Goal: Task Accomplishment & Management: Use online tool/utility

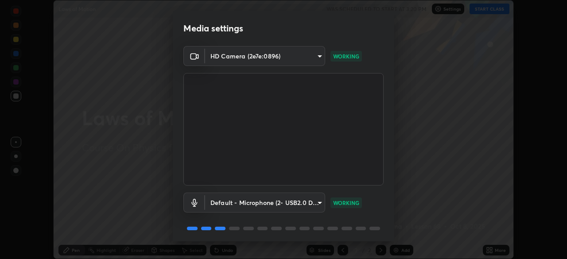
scroll to position [31, 0]
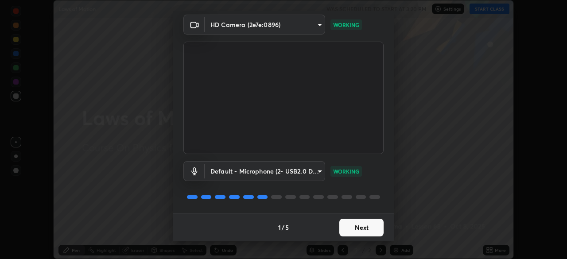
click at [344, 228] on button "Next" at bounding box center [361, 228] width 44 height 18
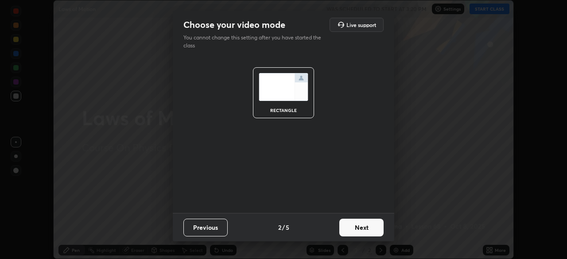
click at [345, 228] on button "Next" at bounding box center [361, 228] width 44 height 18
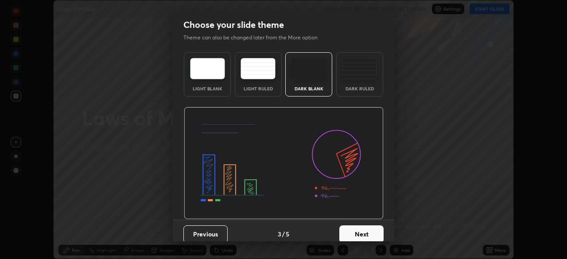
click at [347, 86] on div "Dark Ruled" at bounding box center [359, 88] width 35 height 4
click at [353, 233] on button "Next" at bounding box center [361, 234] width 44 height 18
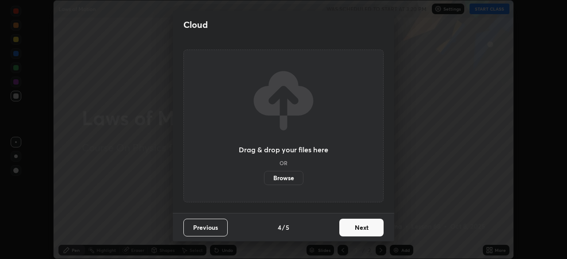
click at [349, 228] on button "Next" at bounding box center [361, 228] width 44 height 18
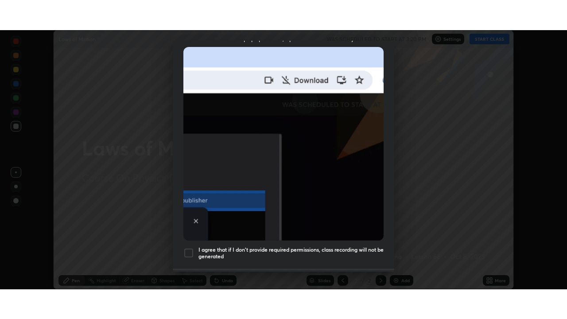
scroll to position [212, 0]
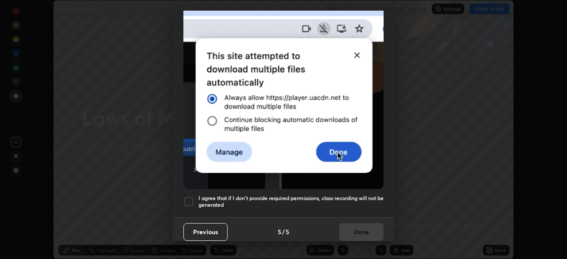
click at [189, 196] on div at bounding box center [188, 201] width 11 height 11
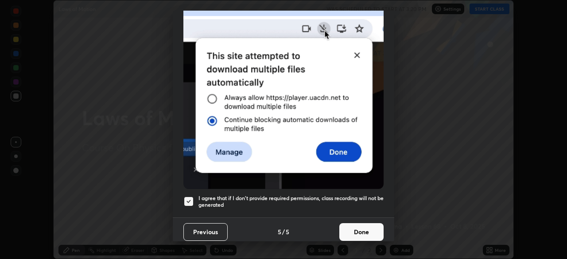
click at [350, 229] on button "Done" at bounding box center [361, 232] width 44 height 18
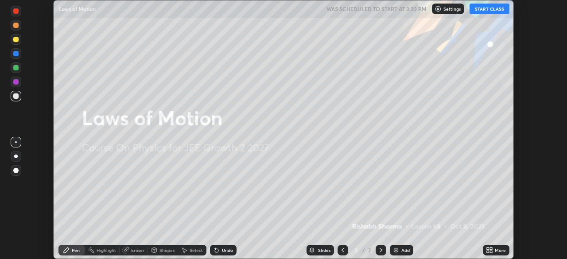
click at [491, 252] on icon at bounding box center [491, 252] width 2 height 2
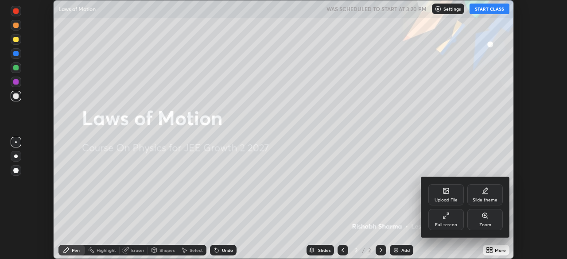
click at [445, 224] on div "Full screen" at bounding box center [446, 225] width 22 height 4
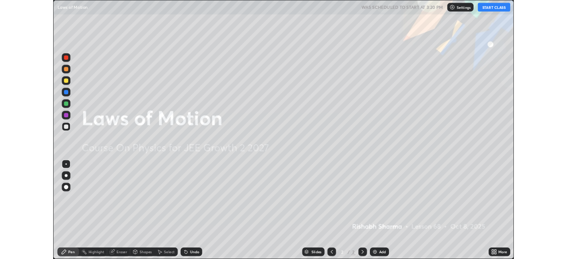
scroll to position [319, 567]
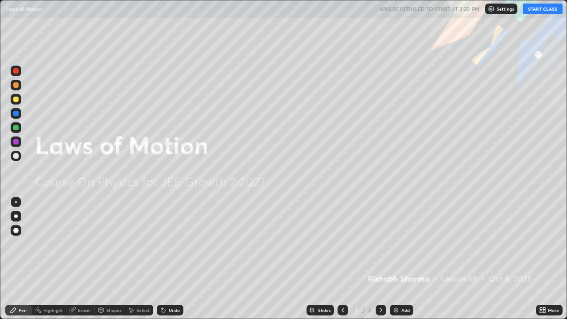
click at [535, 10] on button "START CLASS" at bounding box center [543, 9] width 40 height 11
click at [399, 259] on div "Add" at bounding box center [401, 310] width 23 height 11
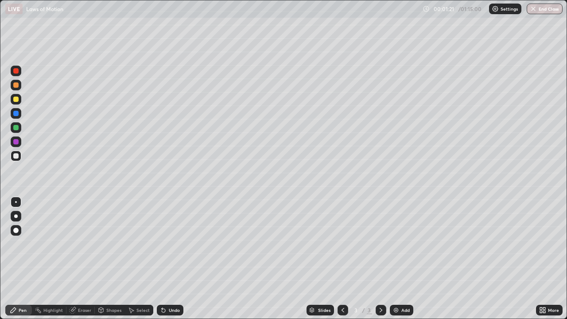
click at [16, 215] on div at bounding box center [16, 216] width 4 height 4
click at [116, 259] on div "Shapes" at bounding box center [113, 310] width 15 height 4
click at [18, 259] on div "Pen" at bounding box center [18, 310] width 27 height 11
click at [113, 259] on div "Shapes" at bounding box center [113, 310] width 15 height 4
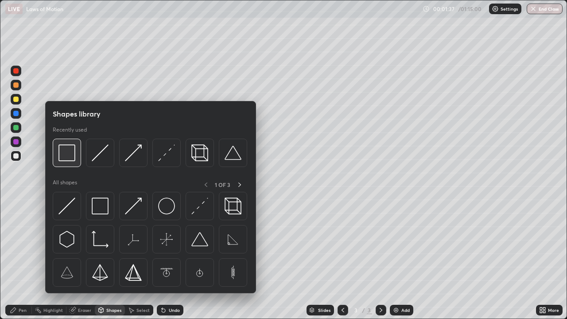
click at [76, 159] on div at bounding box center [67, 153] width 28 height 28
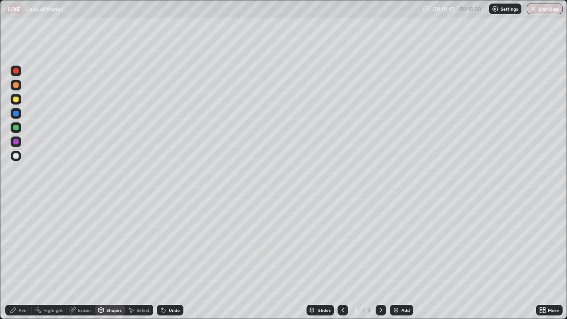
click at [112, 259] on div "Shapes" at bounding box center [113, 310] width 15 height 4
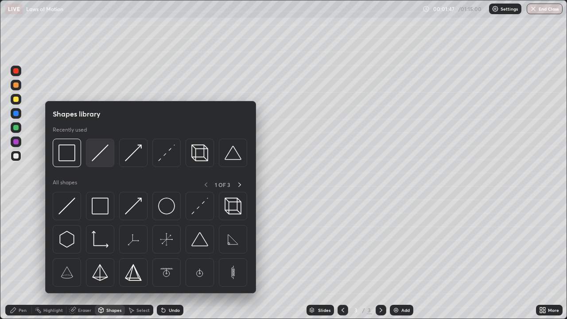
click at [107, 159] on img at bounding box center [100, 152] width 17 height 17
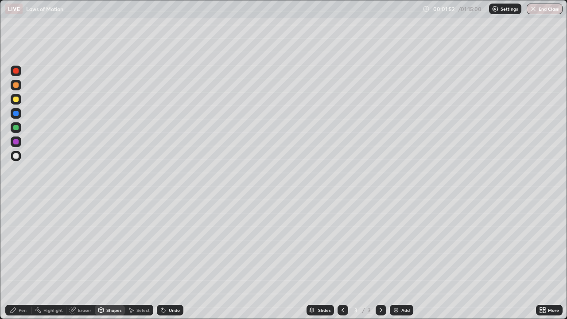
click at [25, 259] on div "Pen" at bounding box center [23, 310] width 8 height 4
click at [171, 259] on div "Undo" at bounding box center [170, 310] width 27 height 11
click at [170, 259] on div "Undo" at bounding box center [170, 310] width 27 height 11
click at [171, 259] on div "Undo" at bounding box center [170, 310] width 27 height 11
click at [170, 259] on div "Undo" at bounding box center [170, 310] width 27 height 11
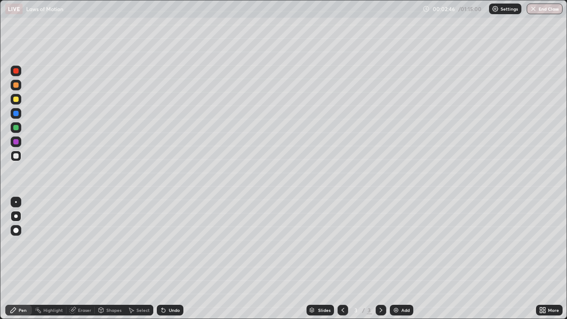
click at [169, 259] on div "Undo" at bounding box center [170, 310] width 27 height 11
click at [168, 259] on div "Undo" at bounding box center [170, 310] width 27 height 11
click at [170, 259] on div "Undo" at bounding box center [174, 310] width 11 height 4
click at [13, 154] on div at bounding box center [16, 156] width 11 height 11
click at [16, 100] on div at bounding box center [15, 99] width 5 height 5
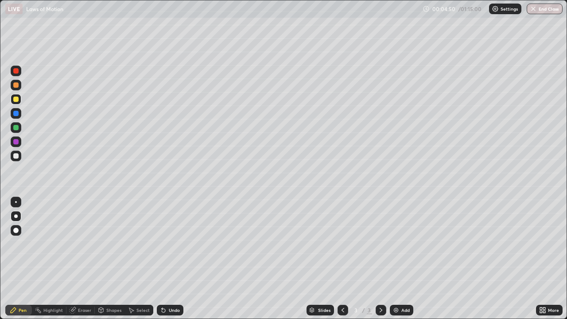
click at [15, 125] on div at bounding box center [15, 127] width 5 height 5
click at [15, 155] on div at bounding box center [15, 155] width 5 height 5
click at [12, 142] on div at bounding box center [16, 141] width 11 height 11
click at [83, 259] on div "Eraser" at bounding box center [84, 310] width 13 height 4
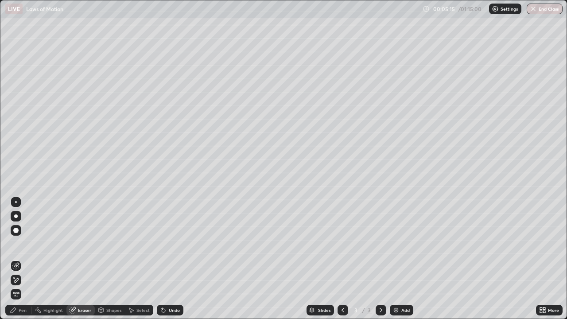
click at [22, 259] on div "Pen" at bounding box center [23, 310] width 8 height 4
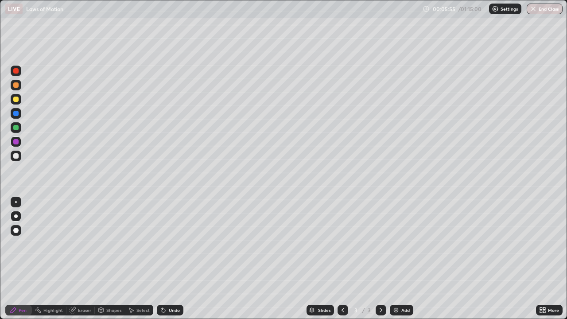
click at [169, 259] on div "Undo" at bounding box center [174, 310] width 11 height 4
click at [168, 259] on div "Undo" at bounding box center [170, 310] width 27 height 11
click at [16, 128] on div at bounding box center [15, 127] width 5 height 5
click at [396, 259] on img at bounding box center [395, 310] width 7 height 7
click at [380, 259] on icon at bounding box center [380, 310] width 7 height 7
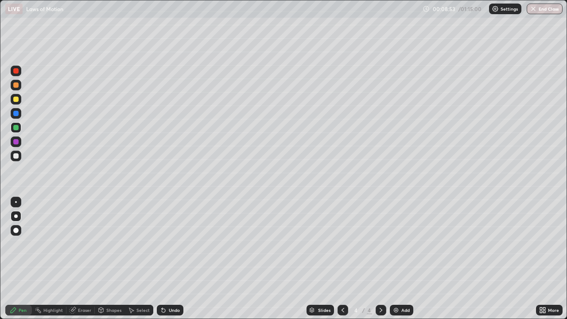
click at [342, 259] on icon at bounding box center [342, 310] width 7 height 7
click at [379, 259] on icon at bounding box center [380, 310] width 7 height 7
click at [347, 259] on div at bounding box center [343, 310] width 11 height 11
click at [379, 259] on icon at bounding box center [380, 310] width 7 height 7
click at [342, 259] on div at bounding box center [343, 310] width 11 height 18
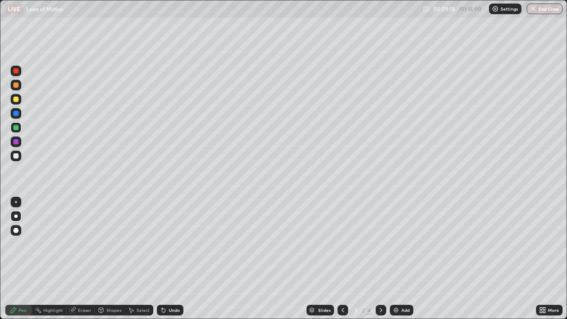
click at [379, 259] on icon at bounding box center [380, 310] width 7 height 7
click at [343, 259] on icon at bounding box center [342, 310] width 7 height 7
click at [379, 259] on icon at bounding box center [380, 310] width 7 height 7
click at [342, 259] on icon at bounding box center [342, 310] width 7 height 7
click at [380, 259] on icon at bounding box center [380, 310] width 7 height 7
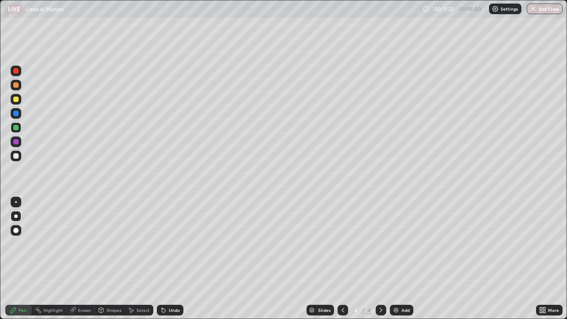
click at [399, 259] on div "Add" at bounding box center [401, 310] width 23 height 11
click at [17, 157] on div at bounding box center [15, 155] width 5 height 5
click at [112, 259] on div "Shapes" at bounding box center [110, 310] width 30 height 11
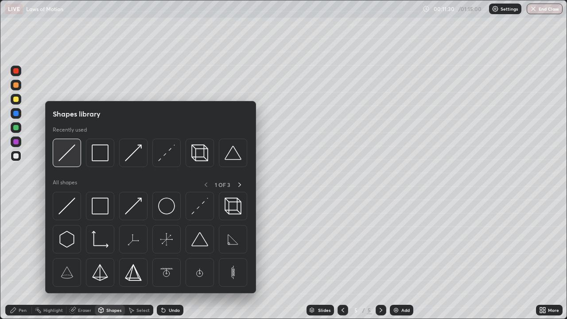
click at [71, 157] on img at bounding box center [66, 152] width 17 height 17
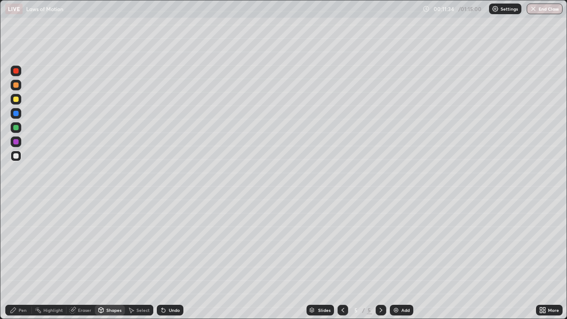
click at [115, 259] on div "Shapes" at bounding box center [113, 310] width 15 height 4
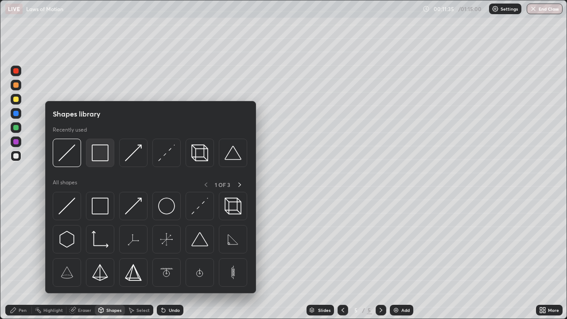
click at [105, 161] on img at bounding box center [100, 152] width 17 height 17
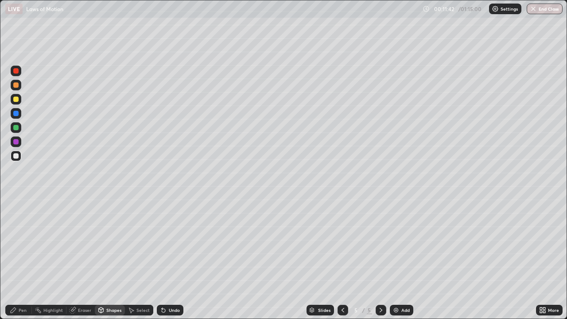
click at [25, 259] on div "Pen" at bounding box center [23, 310] width 8 height 4
click at [16, 156] on div at bounding box center [15, 155] width 5 height 5
click at [16, 100] on div at bounding box center [15, 99] width 5 height 5
click at [395, 259] on img at bounding box center [395, 310] width 7 height 7
click at [16, 158] on div at bounding box center [15, 155] width 5 height 5
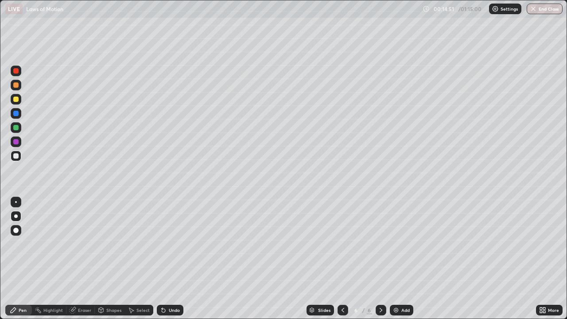
click at [113, 259] on div "Shapes" at bounding box center [113, 310] width 15 height 4
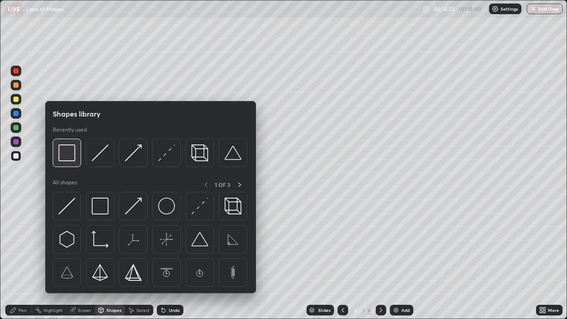
click at [77, 155] on div at bounding box center [67, 153] width 28 height 28
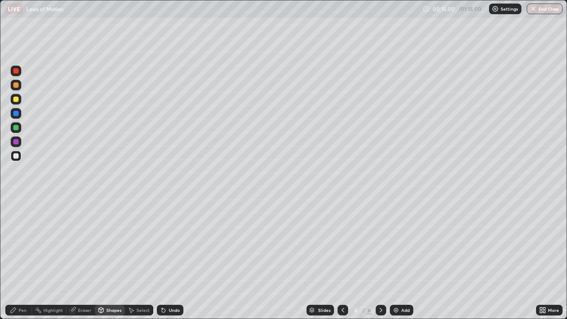
click at [111, 259] on div "Shapes" at bounding box center [113, 310] width 15 height 4
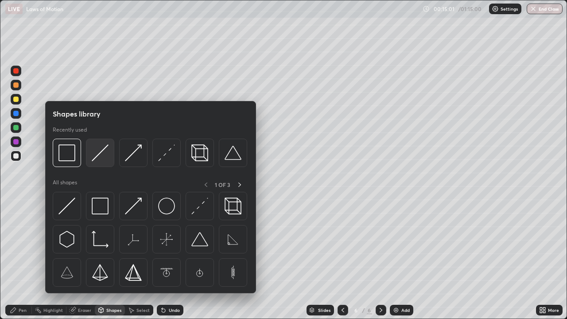
click at [105, 158] on img at bounding box center [100, 152] width 17 height 17
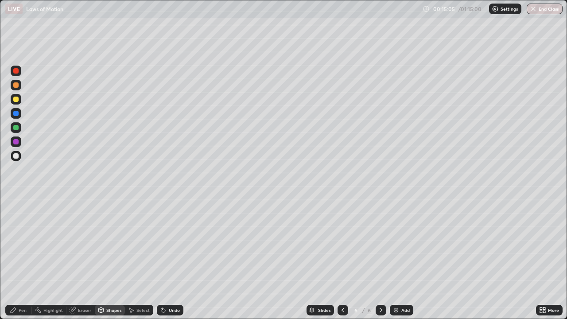
click at [23, 259] on div "Pen" at bounding box center [23, 310] width 8 height 4
click at [16, 158] on div at bounding box center [15, 155] width 5 height 5
click at [12, 104] on div at bounding box center [16, 99] width 11 height 11
click at [342, 259] on icon at bounding box center [343, 310] width 3 height 4
click at [380, 259] on icon at bounding box center [380, 310] width 7 height 7
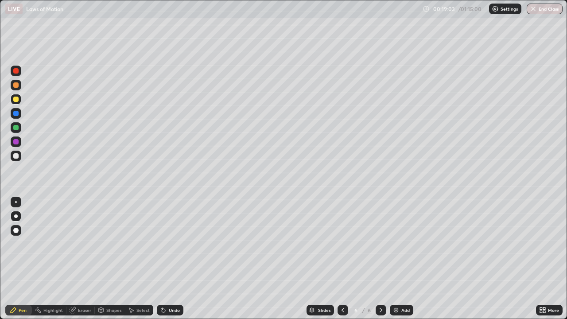
click at [17, 128] on div at bounding box center [15, 127] width 5 height 5
click at [16, 98] on div at bounding box center [15, 99] width 5 height 5
click at [20, 129] on div at bounding box center [16, 127] width 11 height 11
click at [19, 100] on div at bounding box center [16, 99] width 11 height 11
click at [402, 259] on div "Add" at bounding box center [405, 310] width 8 height 4
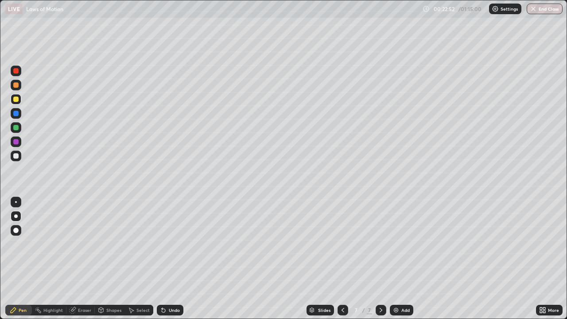
click at [342, 259] on icon at bounding box center [343, 310] width 3 height 4
click at [380, 259] on icon at bounding box center [380, 310] width 7 height 7
click at [82, 259] on div "Eraser" at bounding box center [84, 310] width 13 height 4
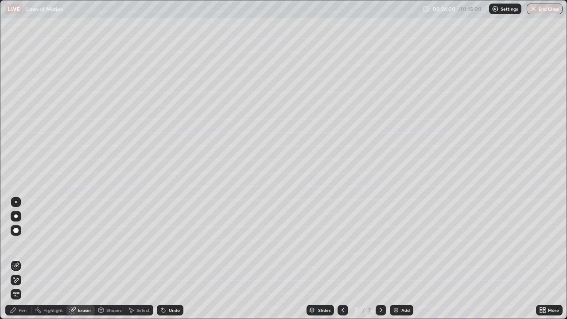
click at [17, 259] on div "Erase all" at bounding box center [16, 294] width 11 height 11
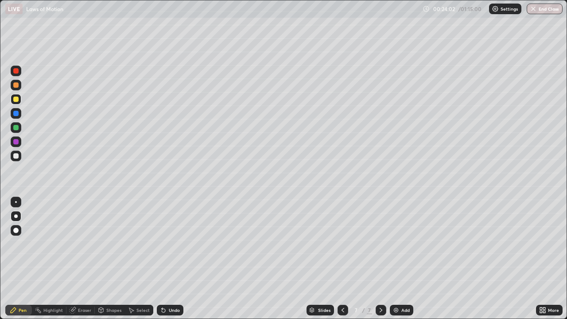
click at [342, 259] on icon at bounding box center [342, 310] width 7 height 7
click at [79, 259] on div "Eraser" at bounding box center [84, 310] width 13 height 4
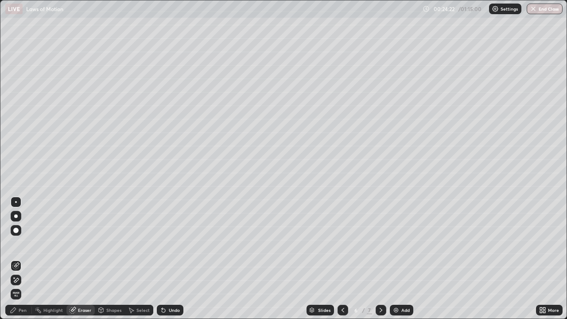
click at [17, 259] on icon at bounding box center [15, 280] width 7 height 8
click at [18, 259] on div "Pen" at bounding box center [18, 310] width 27 height 11
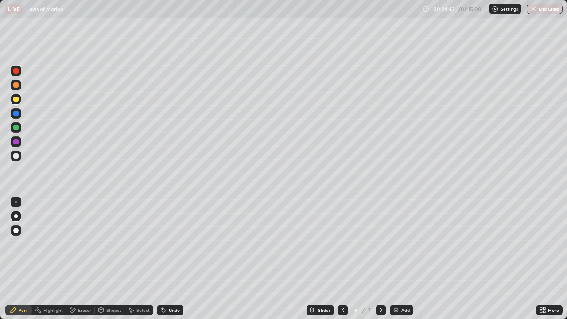
click at [380, 259] on icon at bounding box center [380, 310] width 7 height 7
click at [342, 259] on icon at bounding box center [342, 310] width 7 height 7
click at [380, 259] on icon at bounding box center [380, 310] width 7 height 7
click at [399, 259] on div "Add" at bounding box center [401, 310] width 23 height 11
click at [338, 259] on div at bounding box center [343, 310] width 11 height 11
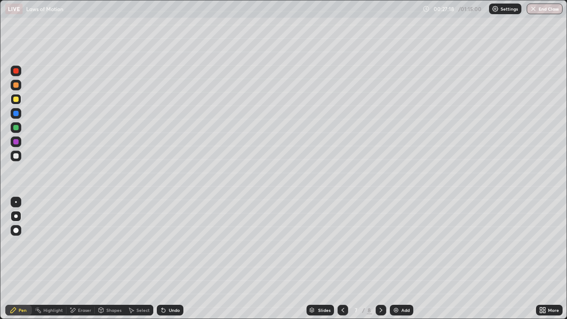
click at [342, 259] on icon at bounding box center [342, 310] width 7 height 7
click at [346, 259] on div at bounding box center [343, 310] width 11 height 11
click at [379, 259] on div at bounding box center [381, 310] width 11 height 18
click at [379, 259] on icon at bounding box center [380, 310] width 7 height 7
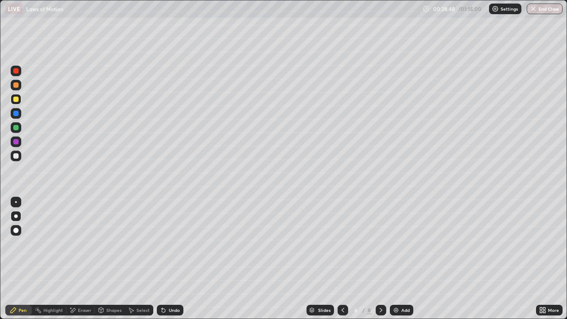
click at [379, 259] on icon at bounding box center [380, 310] width 7 height 7
click at [380, 259] on icon at bounding box center [380, 310] width 7 height 7
click at [16, 157] on div at bounding box center [15, 155] width 5 height 5
click at [16, 99] on div at bounding box center [15, 99] width 5 height 5
click at [15, 157] on div at bounding box center [15, 155] width 5 height 5
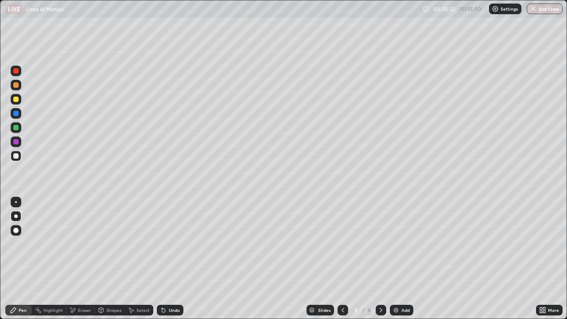
click at [84, 259] on div "Eraser" at bounding box center [84, 310] width 13 height 4
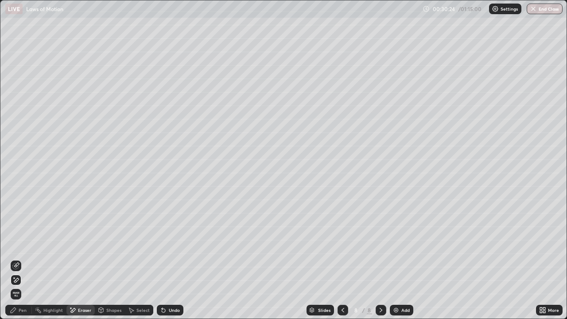
click at [19, 259] on div "Pen" at bounding box center [23, 310] width 8 height 4
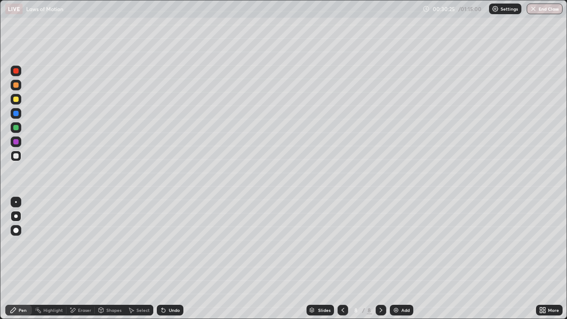
click at [17, 128] on div at bounding box center [15, 127] width 5 height 5
click at [397, 259] on img at bounding box center [395, 310] width 7 height 7
click at [16, 155] on div at bounding box center [15, 155] width 5 height 5
click at [16, 156] on div at bounding box center [15, 155] width 5 height 5
click at [16, 98] on div at bounding box center [15, 99] width 5 height 5
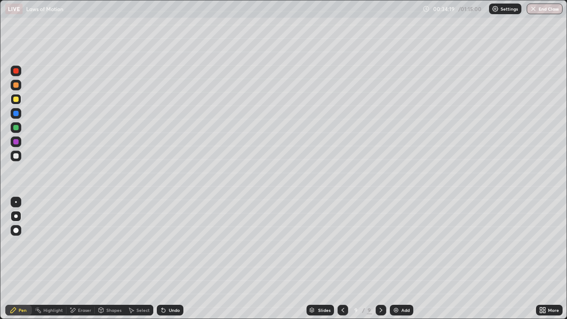
click at [395, 259] on img at bounding box center [395, 310] width 7 height 7
click at [14, 158] on div at bounding box center [15, 155] width 5 height 5
click at [111, 259] on div "Shapes" at bounding box center [113, 310] width 15 height 4
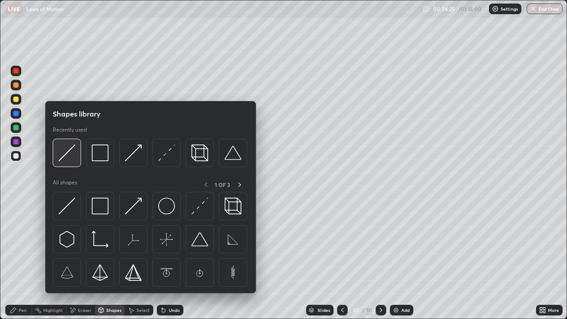
click at [71, 158] on img at bounding box center [66, 152] width 17 height 17
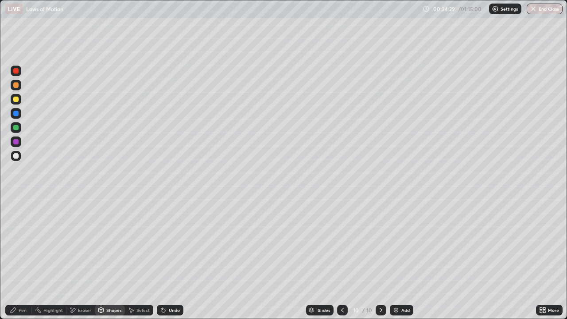
click at [26, 259] on div "Pen" at bounding box center [23, 310] width 8 height 4
click at [18, 158] on div at bounding box center [15, 155] width 5 height 5
click at [16, 99] on div at bounding box center [15, 99] width 5 height 5
click at [109, 259] on div "Shapes" at bounding box center [113, 310] width 15 height 4
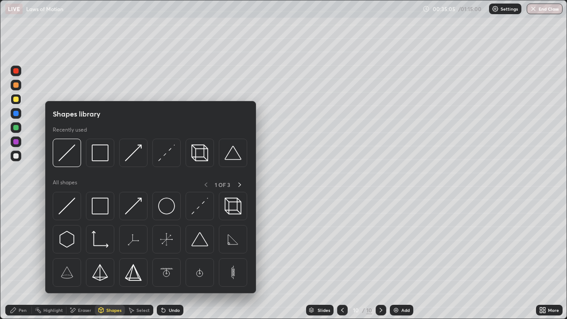
click at [108, 259] on div "Shapes" at bounding box center [110, 310] width 30 height 11
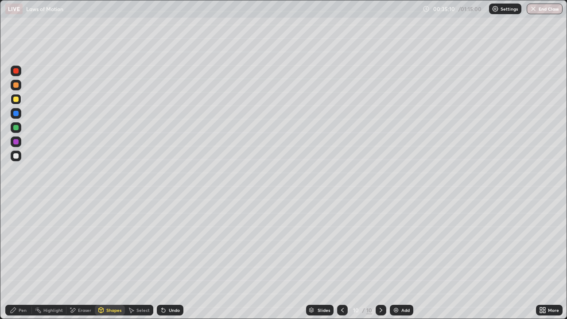
click at [25, 259] on div "Pen" at bounding box center [23, 310] width 8 height 4
click at [16, 156] on div at bounding box center [15, 155] width 5 height 5
click at [16, 129] on div at bounding box center [15, 127] width 5 height 5
click at [165, 259] on icon at bounding box center [163, 310] width 7 height 7
click at [171, 259] on div "Undo" at bounding box center [174, 310] width 11 height 4
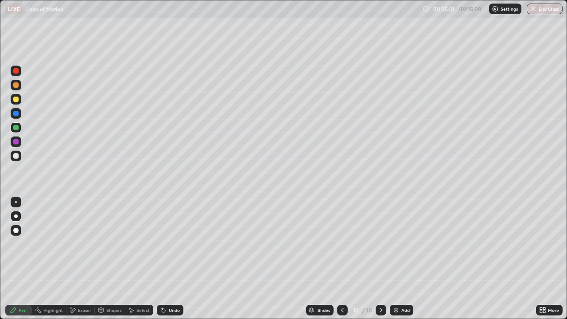
click at [169, 259] on div "Undo" at bounding box center [174, 310] width 11 height 4
click at [166, 259] on div "Undo" at bounding box center [170, 310] width 27 height 11
click at [14, 158] on div at bounding box center [15, 155] width 5 height 5
click at [169, 259] on div "Undo" at bounding box center [174, 310] width 11 height 4
click at [171, 259] on div "Undo" at bounding box center [174, 310] width 11 height 4
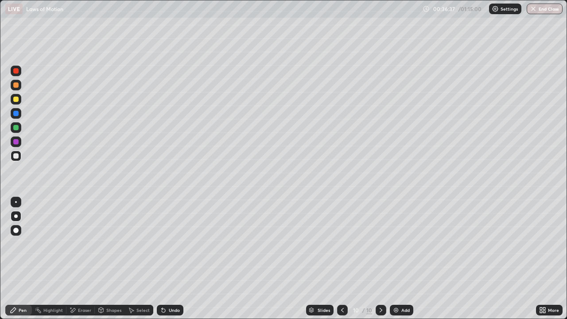
click at [170, 259] on div "Undo" at bounding box center [174, 310] width 11 height 4
click at [172, 259] on div "Undo" at bounding box center [170, 310] width 27 height 11
click at [13, 156] on div at bounding box center [15, 155] width 5 height 5
click at [404, 259] on div "Add" at bounding box center [405, 310] width 8 height 4
click at [115, 259] on div "Shapes" at bounding box center [113, 310] width 15 height 4
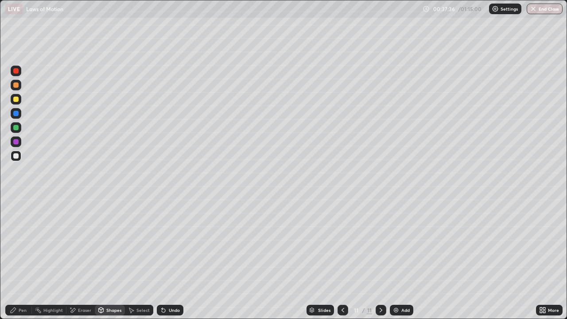
click at [19, 259] on div "Pen" at bounding box center [23, 310] width 8 height 4
click at [172, 259] on div "Undo" at bounding box center [174, 310] width 11 height 4
click at [16, 100] on div at bounding box center [15, 99] width 5 height 5
click at [16, 154] on div at bounding box center [15, 155] width 5 height 5
click at [85, 259] on div "Eraser" at bounding box center [84, 310] width 13 height 4
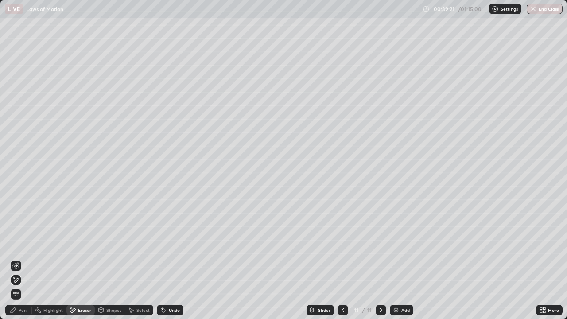
click at [109, 259] on div "Shapes" at bounding box center [113, 310] width 15 height 4
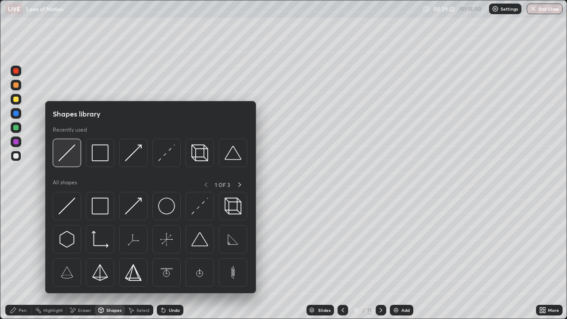
click at [76, 159] on div at bounding box center [67, 153] width 28 height 28
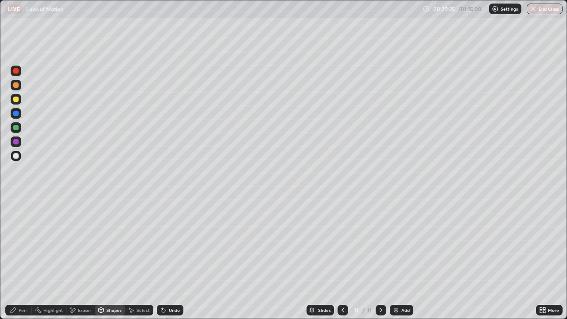
click at [27, 259] on div "Pen" at bounding box center [18, 310] width 27 height 11
click at [15, 156] on div at bounding box center [15, 155] width 5 height 5
click at [16, 99] on div at bounding box center [15, 99] width 5 height 5
click at [342, 259] on icon at bounding box center [342, 310] width 7 height 7
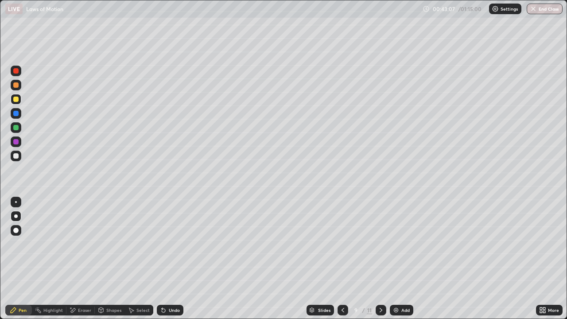
click at [342, 259] on icon at bounding box center [342, 310] width 7 height 7
click at [341, 259] on icon at bounding box center [342, 310] width 7 height 7
click at [338, 259] on div at bounding box center [343, 310] width 11 height 18
click at [379, 259] on icon at bounding box center [380, 310] width 7 height 7
click at [380, 259] on icon at bounding box center [380, 310] width 7 height 7
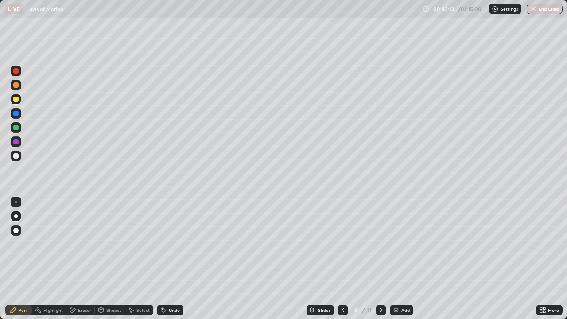
click at [379, 259] on icon at bounding box center [380, 310] width 7 height 7
click at [380, 259] on icon at bounding box center [380, 310] width 7 height 7
click at [381, 259] on icon at bounding box center [380, 310] width 7 height 7
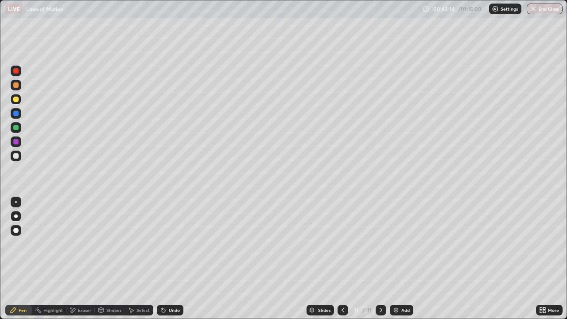
click at [380, 259] on icon at bounding box center [380, 310] width 7 height 7
click at [397, 259] on img at bounding box center [395, 310] width 7 height 7
click at [17, 156] on div at bounding box center [15, 155] width 5 height 5
click at [115, 259] on div "Shapes" at bounding box center [110, 310] width 30 height 11
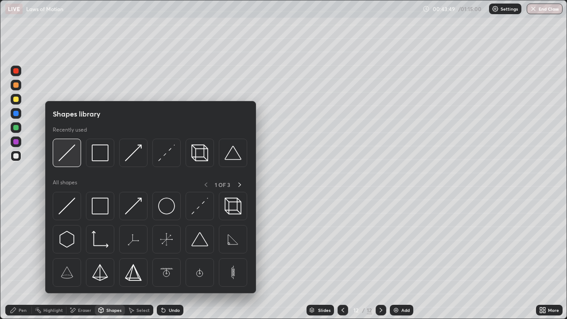
click at [76, 161] on div at bounding box center [67, 153] width 28 height 28
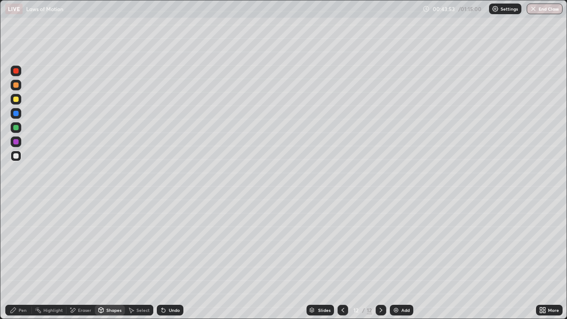
click at [26, 259] on div "Pen" at bounding box center [23, 310] width 8 height 4
click at [16, 158] on div at bounding box center [15, 155] width 5 height 5
click at [16, 102] on div at bounding box center [16, 99] width 11 height 11
click at [16, 156] on div at bounding box center [15, 155] width 5 height 5
click at [210, 259] on div "Slides 12 / 12 Add" at bounding box center [359, 310] width 353 height 18
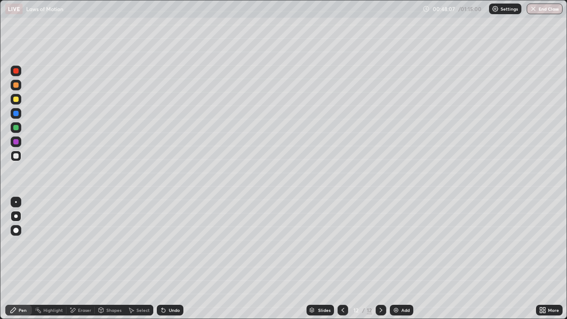
click at [396, 259] on img at bounding box center [395, 310] width 7 height 7
click at [109, 259] on div "Shapes" at bounding box center [113, 310] width 15 height 4
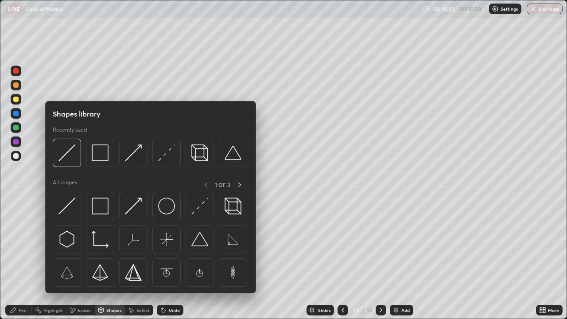
click at [72, 160] on img at bounding box center [66, 152] width 17 height 17
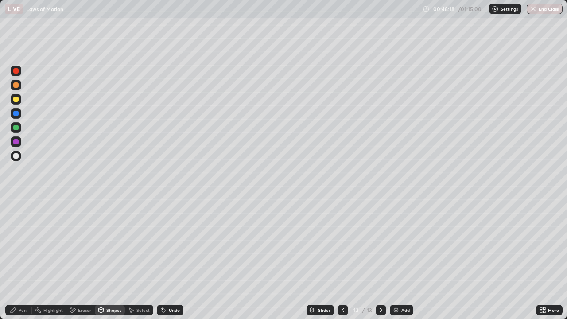
click at [111, 259] on div "Shapes" at bounding box center [113, 310] width 15 height 4
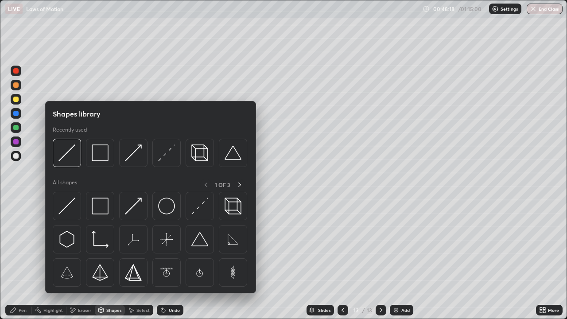
click at [101, 160] on img at bounding box center [100, 152] width 17 height 17
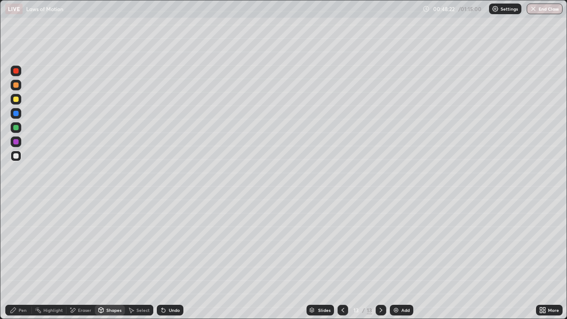
click at [23, 259] on div "Pen" at bounding box center [23, 310] width 8 height 4
click at [16, 155] on div at bounding box center [15, 155] width 5 height 5
click at [18, 98] on div at bounding box center [15, 99] width 5 height 5
click at [16, 158] on div at bounding box center [15, 155] width 5 height 5
click at [15, 158] on div at bounding box center [15, 155] width 5 height 5
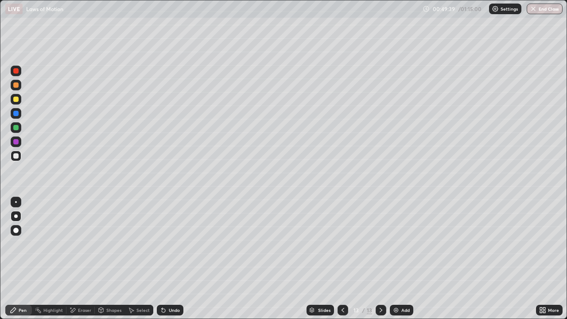
click at [17, 103] on div at bounding box center [16, 99] width 11 height 11
click at [103, 259] on icon at bounding box center [100, 310] width 7 height 7
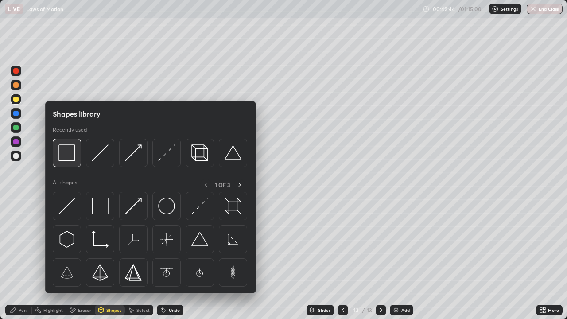
click at [66, 163] on div at bounding box center [67, 153] width 28 height 28
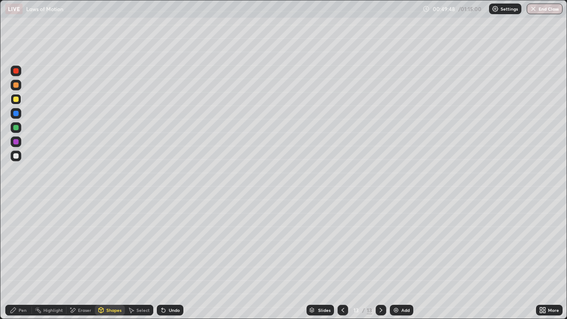
click at [20, 259] on div "Pen" at bounding box center [23, 310] width 8 height 4
click at [399, 259] on div "Add" at bounding box center [401, 310] width 23 height 11
click at [16, 155] on div at bounding box center [15, 155] width 5 height 5
click at [17, 101] on div at bounding box center [15, 99] width 5 height 5
click at [338, 259] on div at bounding box center [343, 310] width 11 height 11
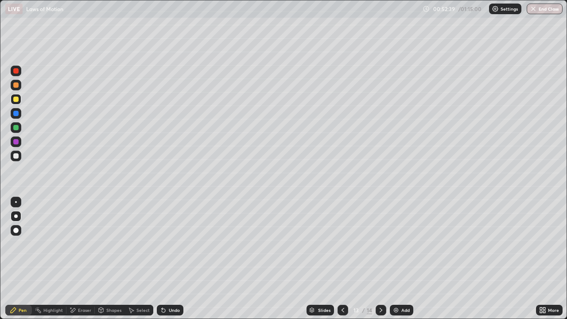
click at [378, 259] on div at bounding box center [381, 310] width 11 height 11
click at [82, 259] on div "Eraser" at bounding box center [84, 310] width 13 height 4
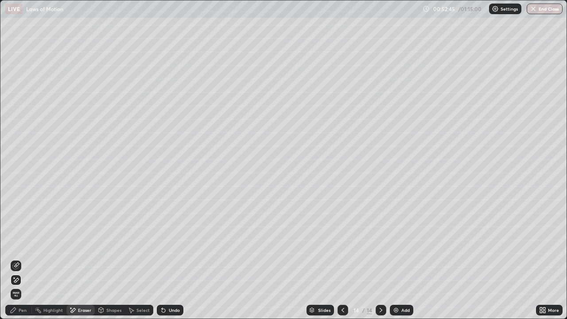
click at [19, 259] on div "Pen" at bounding box center [23, 310] width 8 height 4
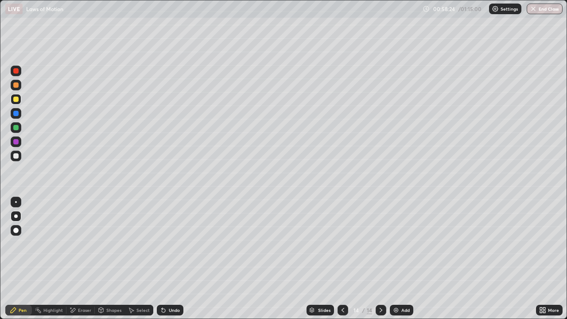
click at [398, 259] on img at bounding box center [395, 310] width 7 height 7
click at [16, 157] on div at bounding box center [15, 155] width 5 height 5
click at [166, 259] on div "Undo" at bounding box center [170, 310] width 27 height 11
click at [16, 99] on div at bounding box center [15, 99] width 5 height 5
click at [396, 259] on img at bounding box center [395, 310] width 7 height 7
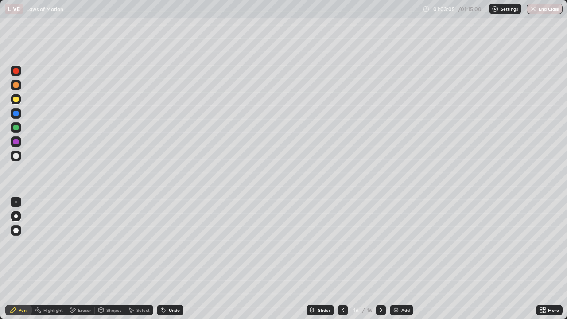
click at [16, 158] on div at bounding box center [15, 155] width 5 height 5
click at [169, 259] on div "Undo" at bounding box center [174, 310] width 11 height 4
click at [171, 259] on div "Undo" at bounding box center [170, 310] width 27 height 11
click at [16, 99] on div at bounding box center [15, 99] width 5 height 5
click at [109, 259] on div "Shapes" at bounding box center [113, 310] width 15 height 4
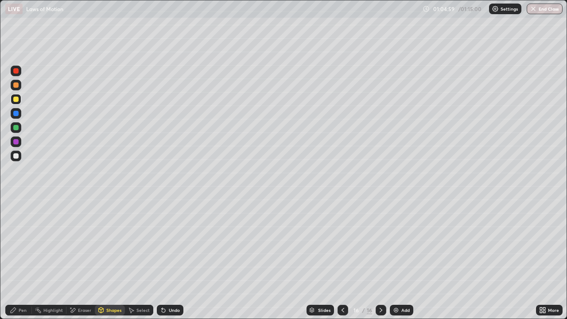
click at [80, 259] on div "Eraser" at bounding box center [84, 310] width 13 height 4
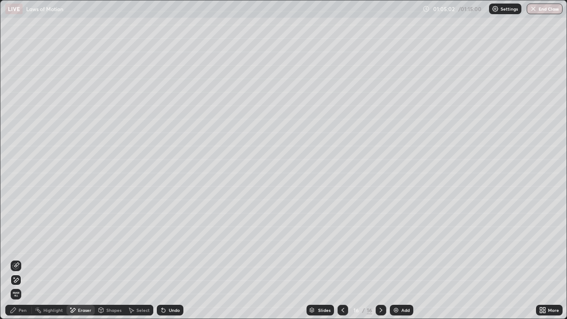
click at [23, 259] on div at bounding box center [16, 280] width 14 height 14
click at [20, 259] on div "Pen" at bounding box center [23, 310] width 8 height 4
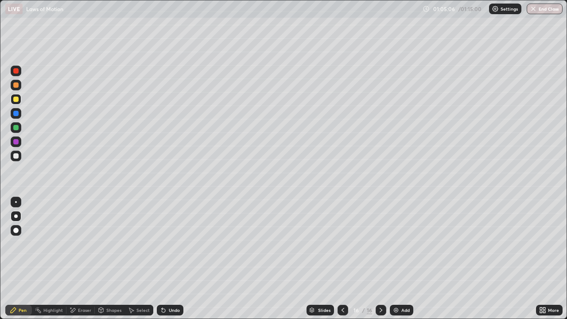
click at [18, 160] on div at bounding box center [16, 156] width 11 height 11
click at [342, 259] on icon at bounding box center [342, 310] width 7 height 7
click at [340, 259] on icon at bounding box center [342, 310] width 7 height 7
click at [376, 259] on div at bounding box center [381, 310] width 11 height 11
click at [380, 259] on icon at bounding box center [380, 310] width 7 height 7
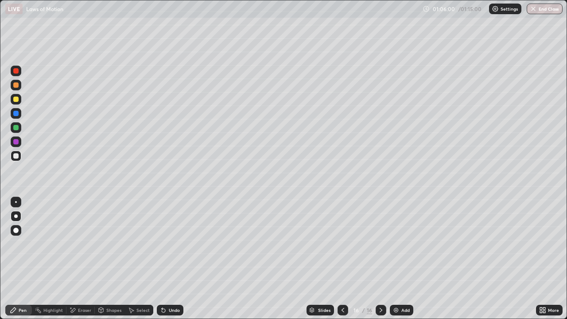
click at [15, 158] on div at bounding box center [15, 155] width 5 height 5
click at [15, 103] on div at bounding box center [16, 99] width 11 height 11
click at [554, 10] on button "End Class" at bounding box center [545, 9] width 36 height 11
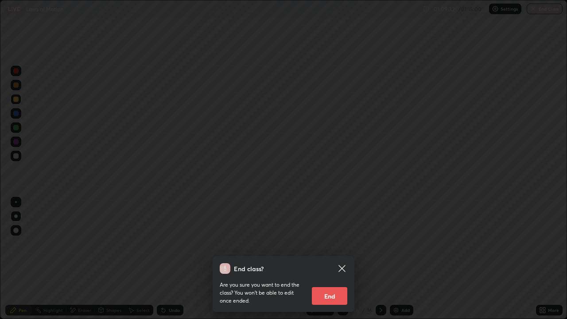
click at [336, 259] on button "End" at bounding box center [329, 296] width 35 height 18
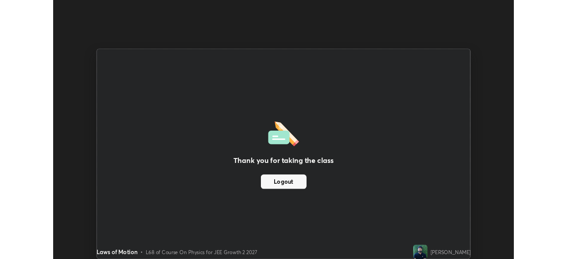
scroll to position [44036, 43728]
